Goal: Check status: Check status

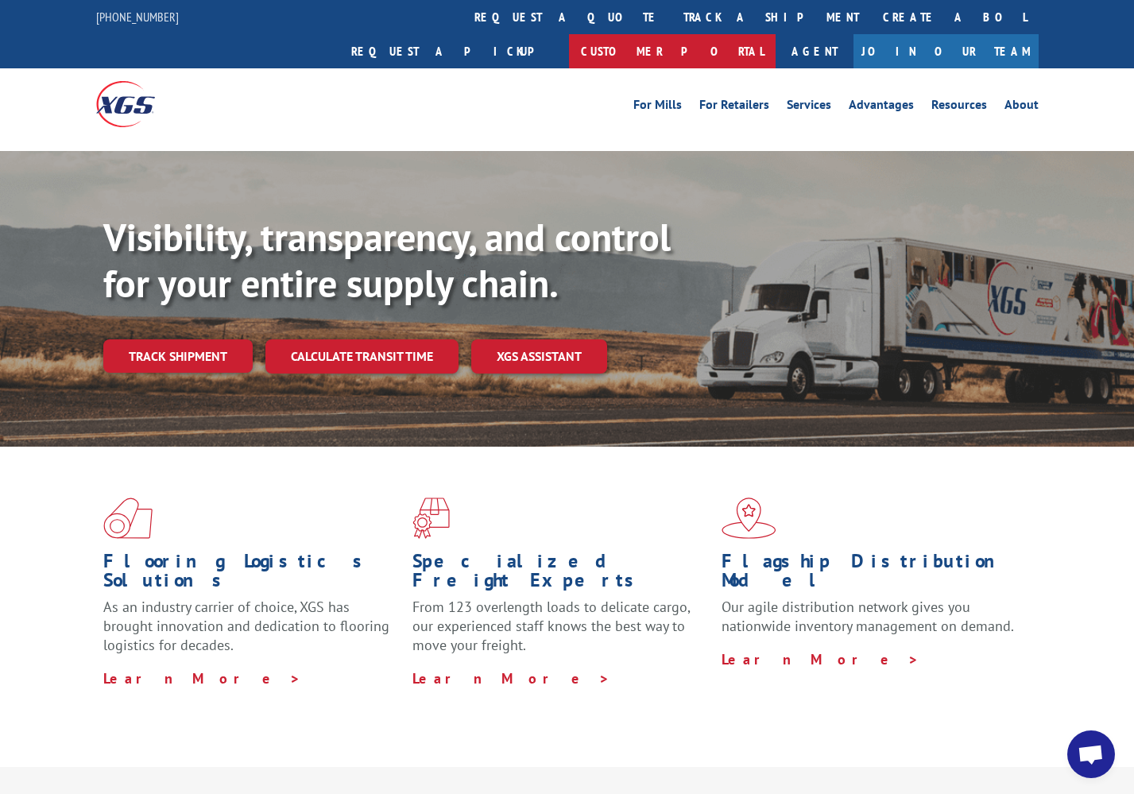
click at [775, 34] on link "Customer Portal" at bounding box center [672, 51] width 207 height 34
drag, startPoint x: 207, startPoint y: 311, endPoint x: 268, endPoint y: 334, distance: 65.4
click at [207, 339] on link "Track shipment" at bounding box center [177, 355] width 149 height 33
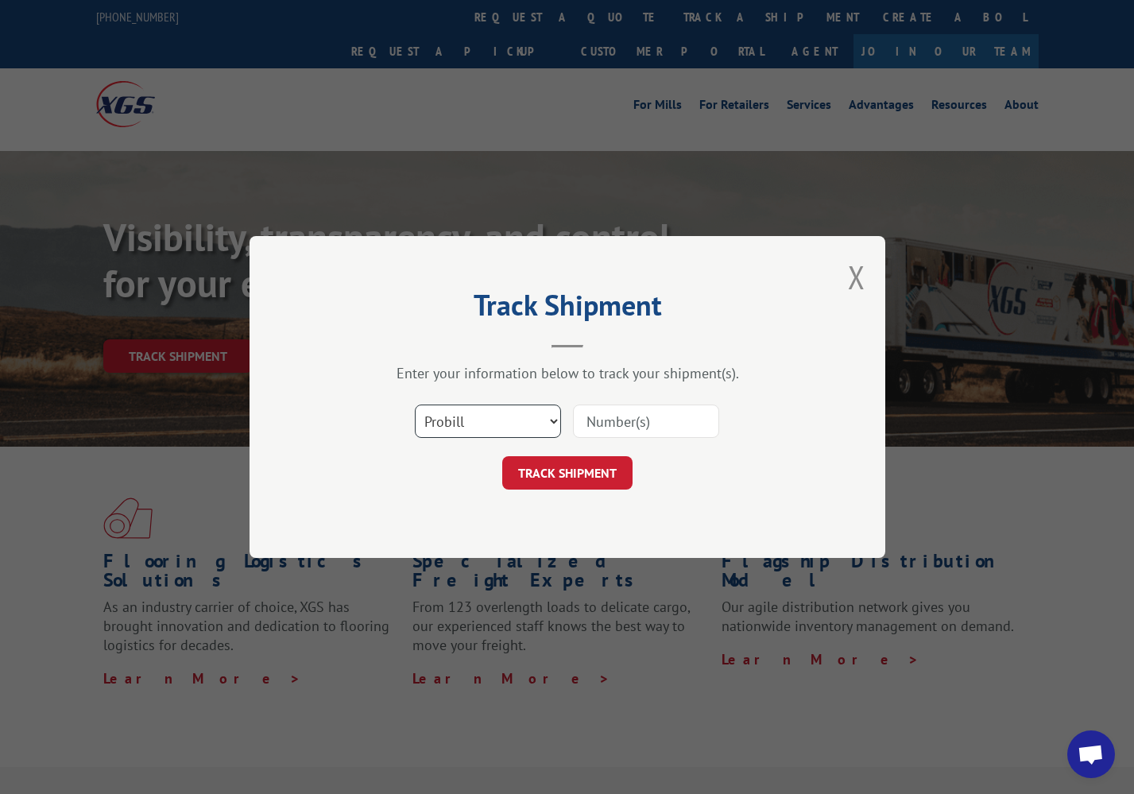
select select "bol"
click at [594, 423] on input at bounding box center [646, 420] width 146 height 33
paste input "243286"
type input "243286"
click at [570, 473] on button "TRACK SHIPMENT" at bounding box center [567, 472] width 130 height 33
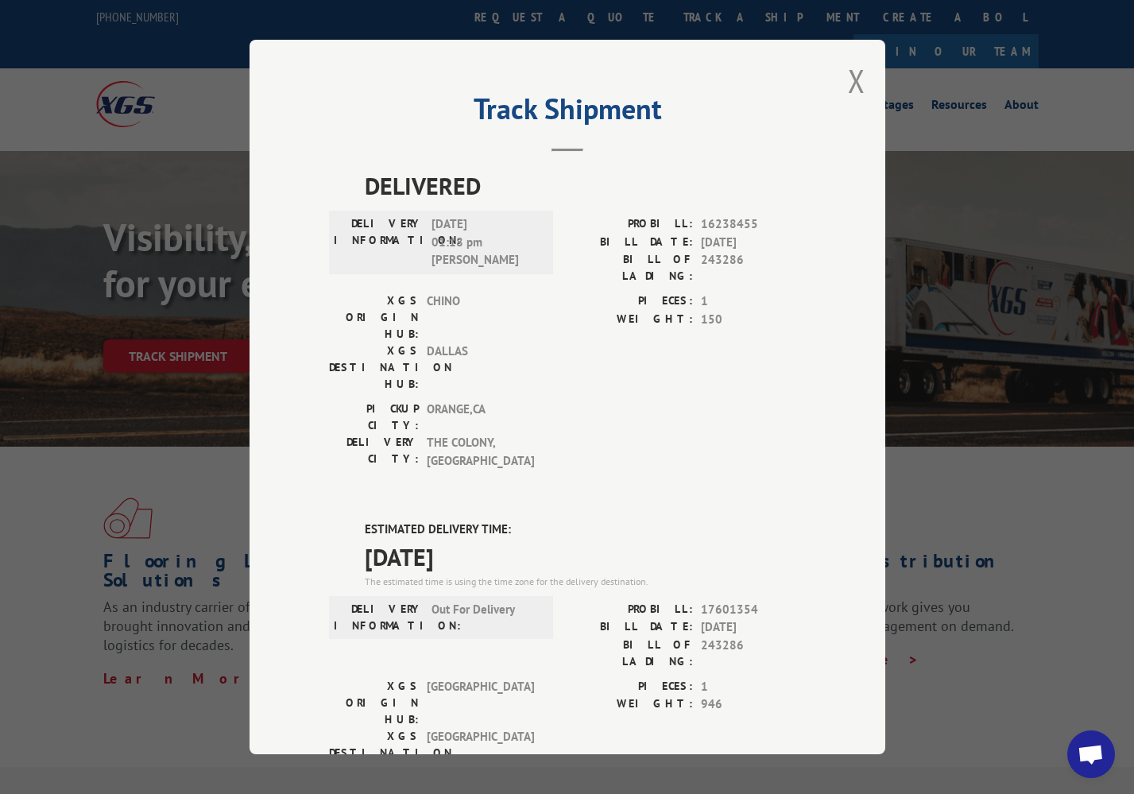
drag, startPoint x: 854, startPoint y: 76, endPoint x: 833, endPoint y: 92, distance: 26.1
click at [854, 77] on button "Close modal" at bounding box center [856, 81] width 17 height 42
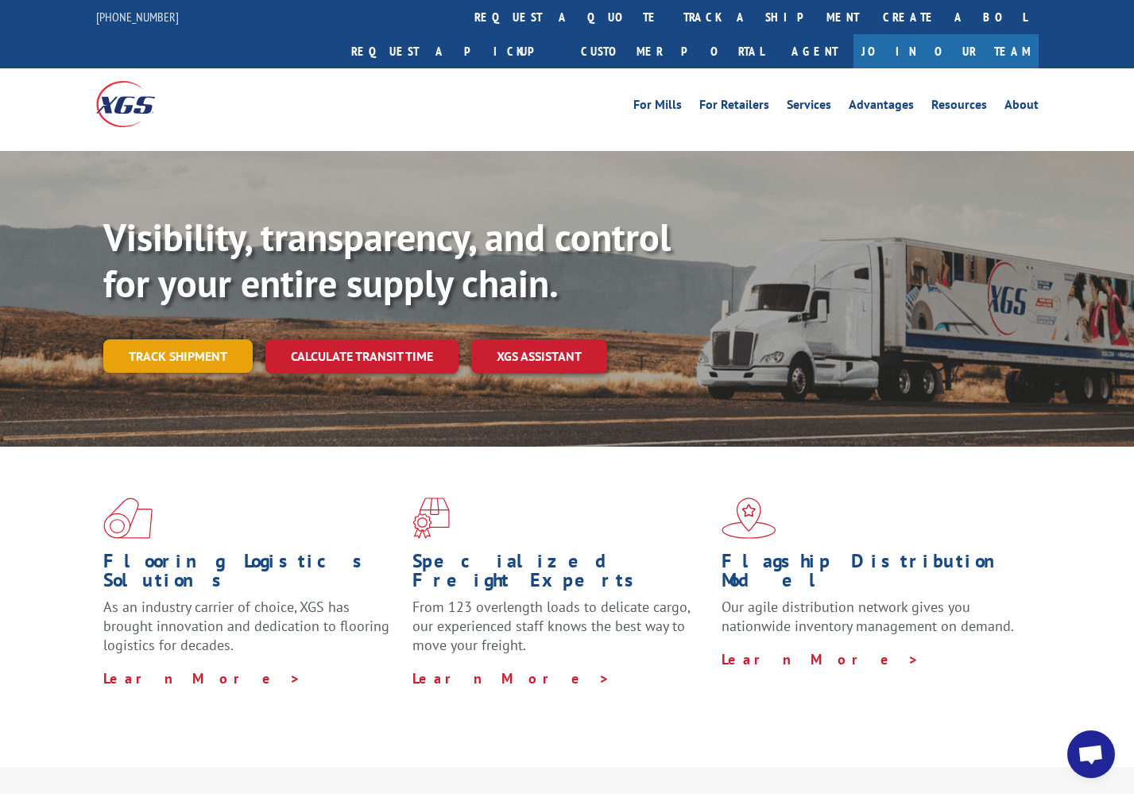
click at [212, 339] on link "Track shipment" at bounding box center [177, 355] width 149 height 33
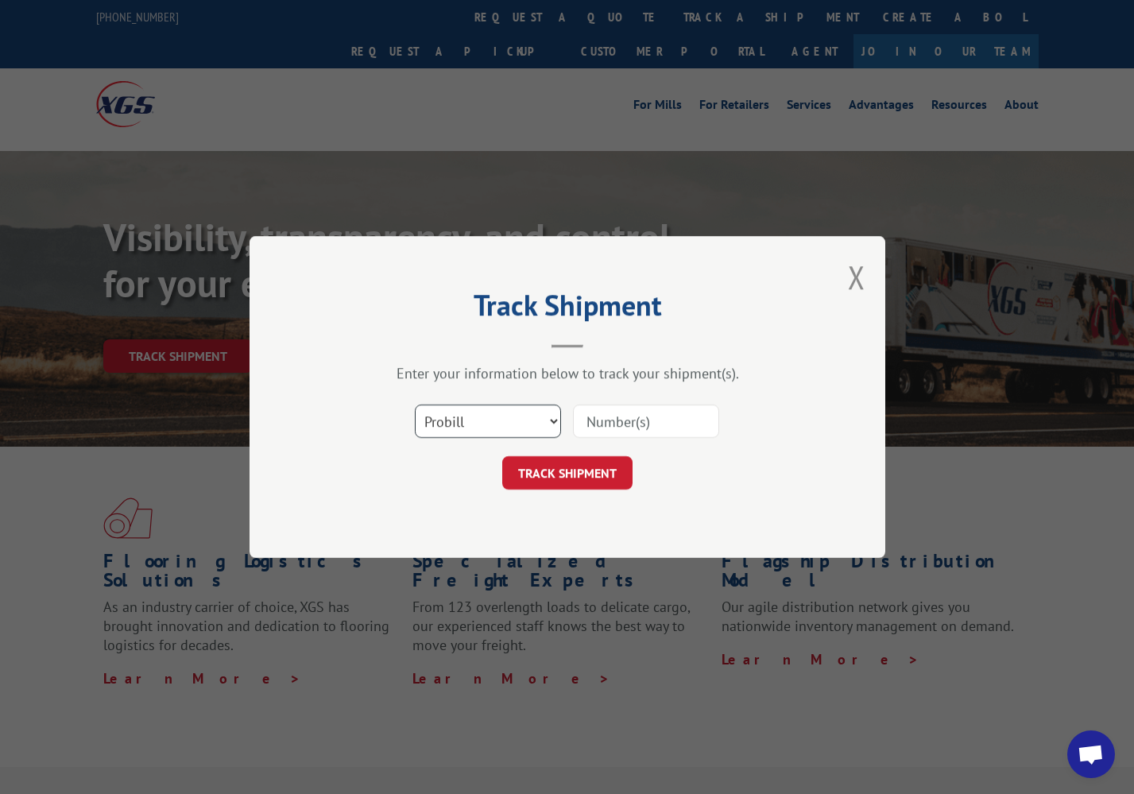
select select "bol"
click at [590, 419] on input at bounding box center [646, 420] width 146 height 33
paste input "0475248"
type input "0475248"
click at [587, 466] on button "TRACK SHIPMENT" at bounding box center [567, 472] width 130 height 33
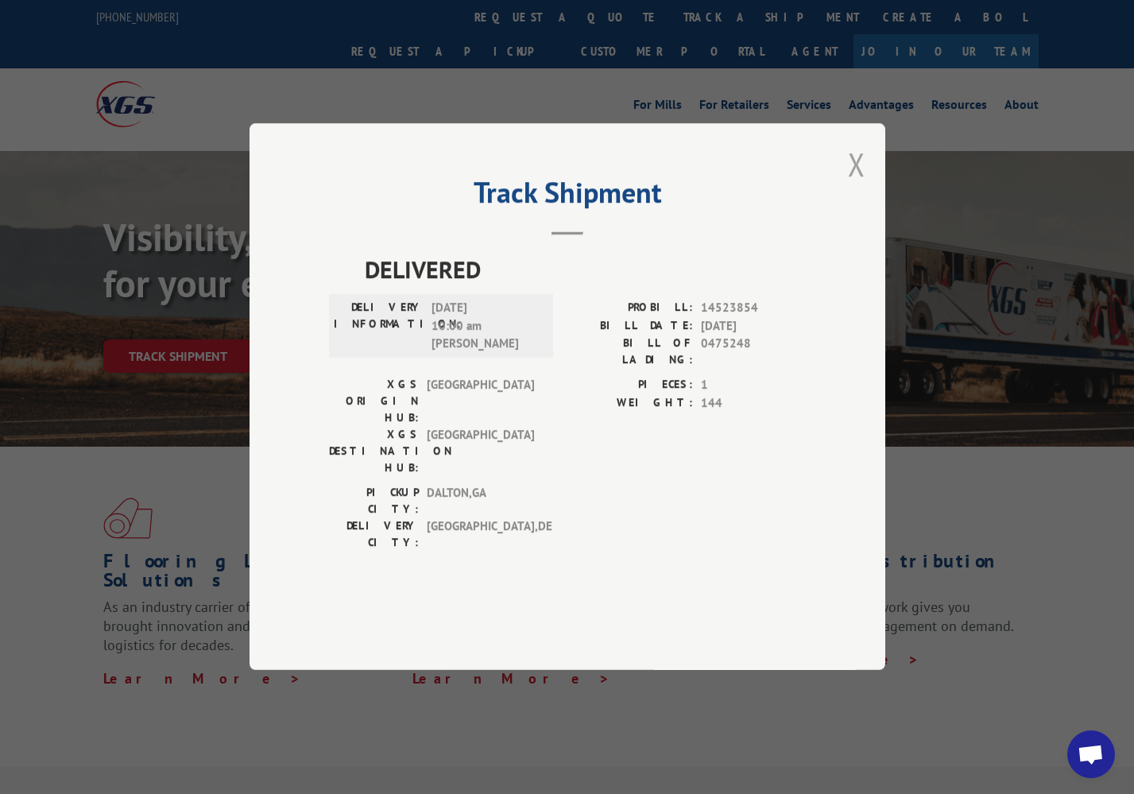
click at [856, 185] on button "Close modal" at bounding box center [856, 164] width 17 height 42
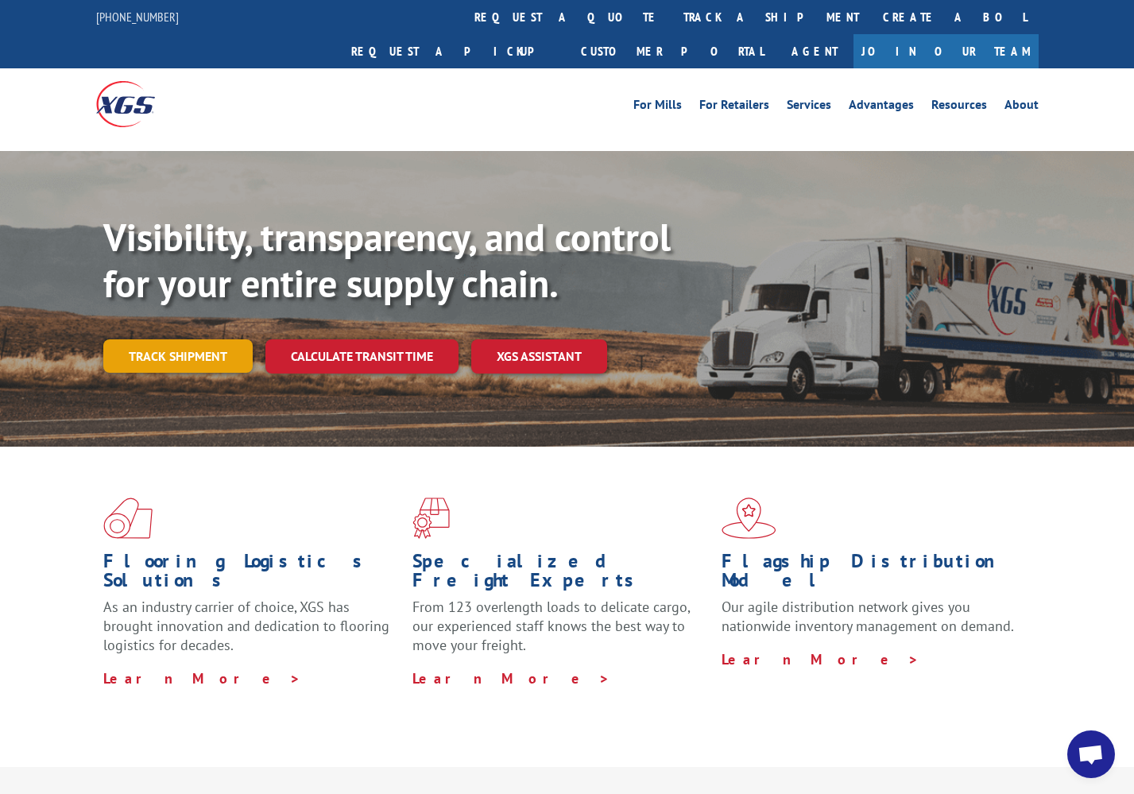
click at [218, 339] on link "Track shipment" at bounding box center [177, 355] width 149 height 33
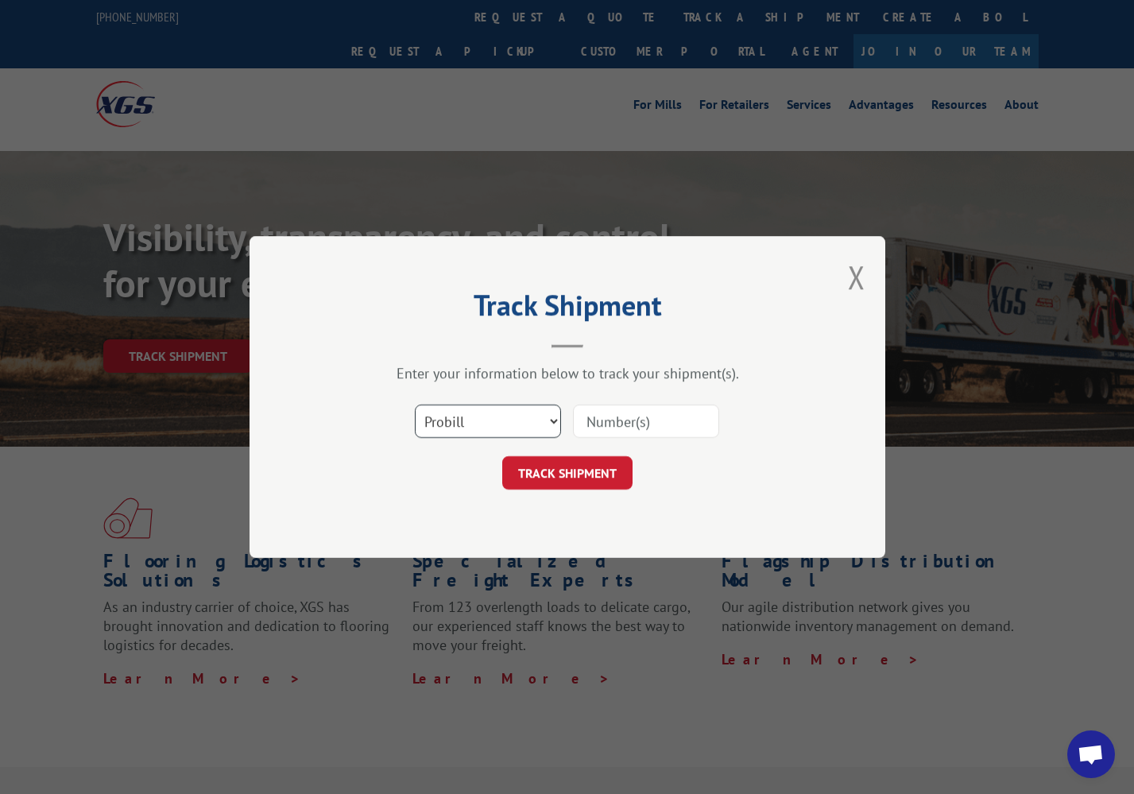
select select "bol"
click at [602, 422] on input at bounding box center [646, 420] width 146 height 33
paste input "0500061"
type input "0500061"
click at [570, 485] on button "TRACK SHIPMENT" at bounding box center [567, 472] width 130 height 33
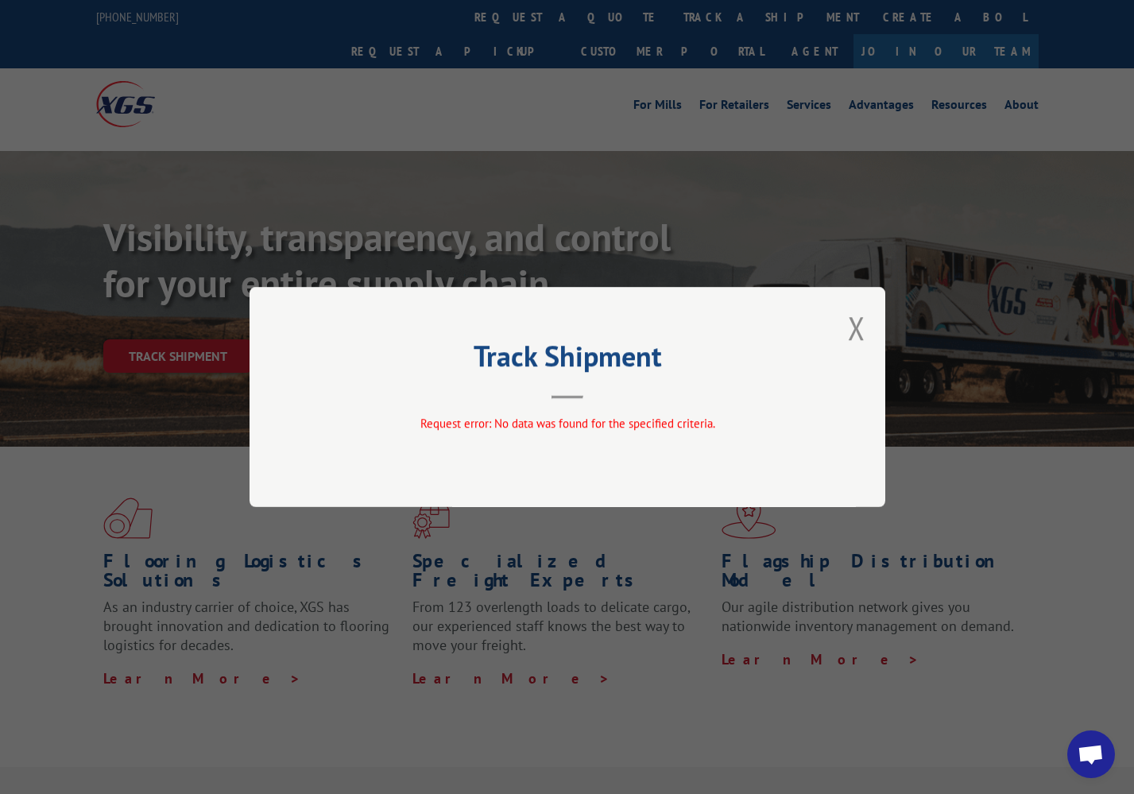
click at [851, 330] on button "Close modal" at bounding box center [856, 328] width 17 height 42
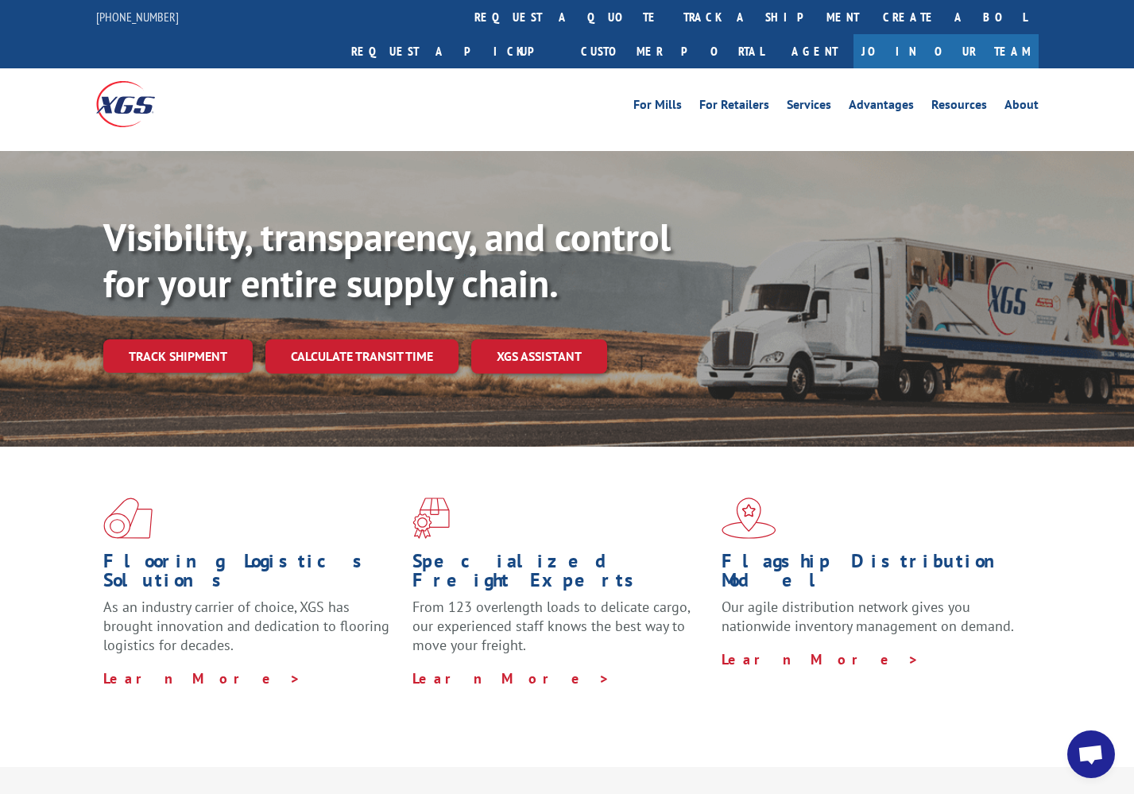
click at [149, 339] on link "Track shipment" at bounding box center [177, 355] width 149 height 33
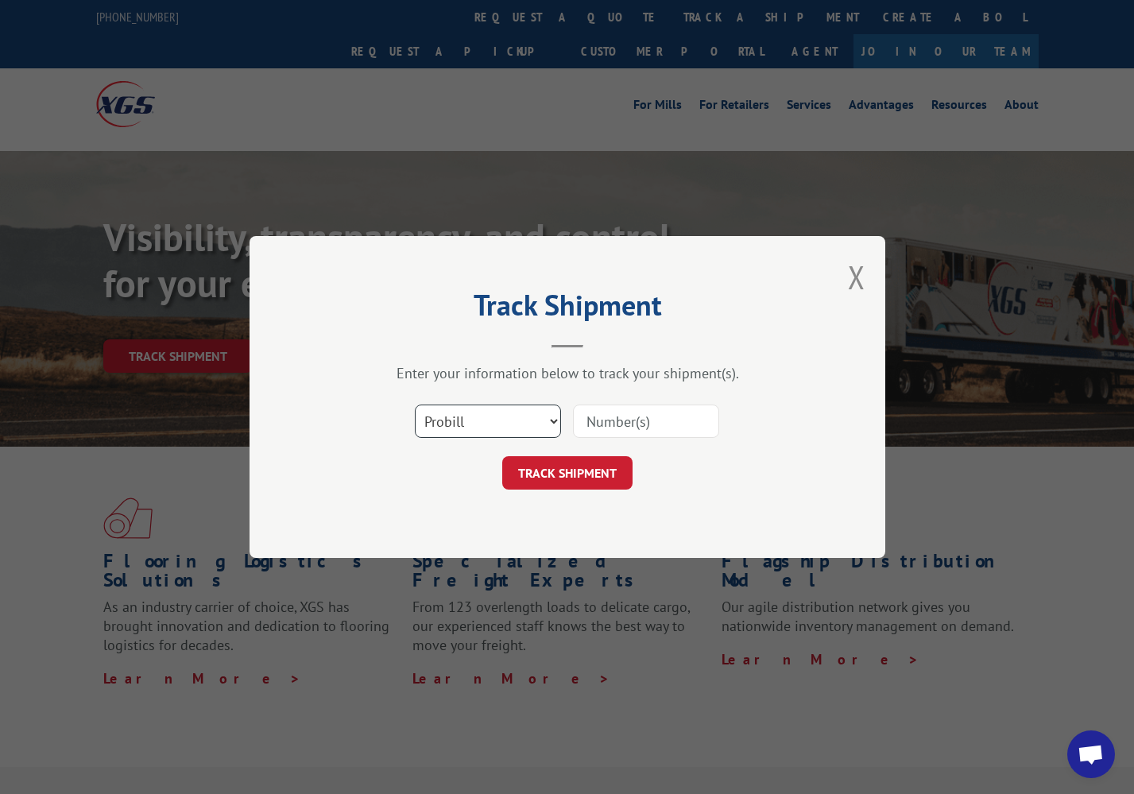
select select "bol"
click at [578, 423] on input at bounding box center [646, 420] width 146 height 33
paste input "3371136"
type input "3371136"
click at [577, 469] on button "TRACK SHIPMENT" at bounding box center [567, 472] width 130 height 33
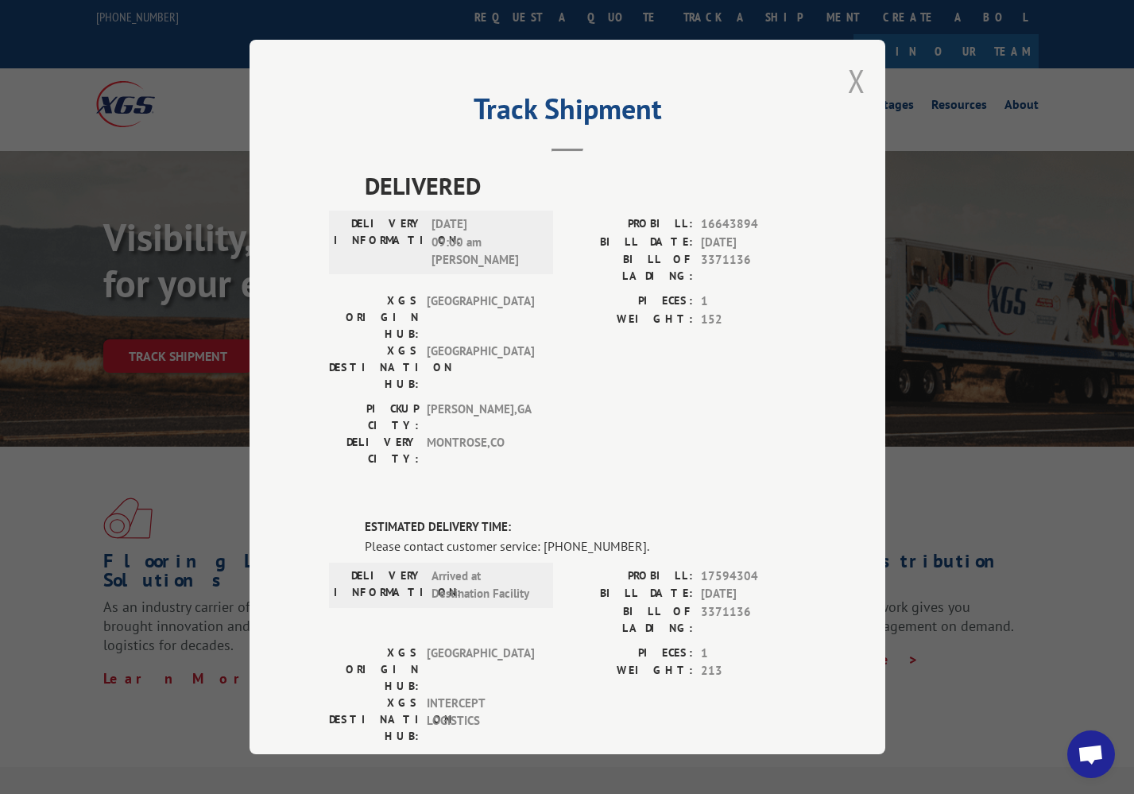
click at [856, 84] on button "Close modal" at bounding box center [856, 81] width 17 height 42
